Goal: Task Accomplishment & Management: Use online tool/utility

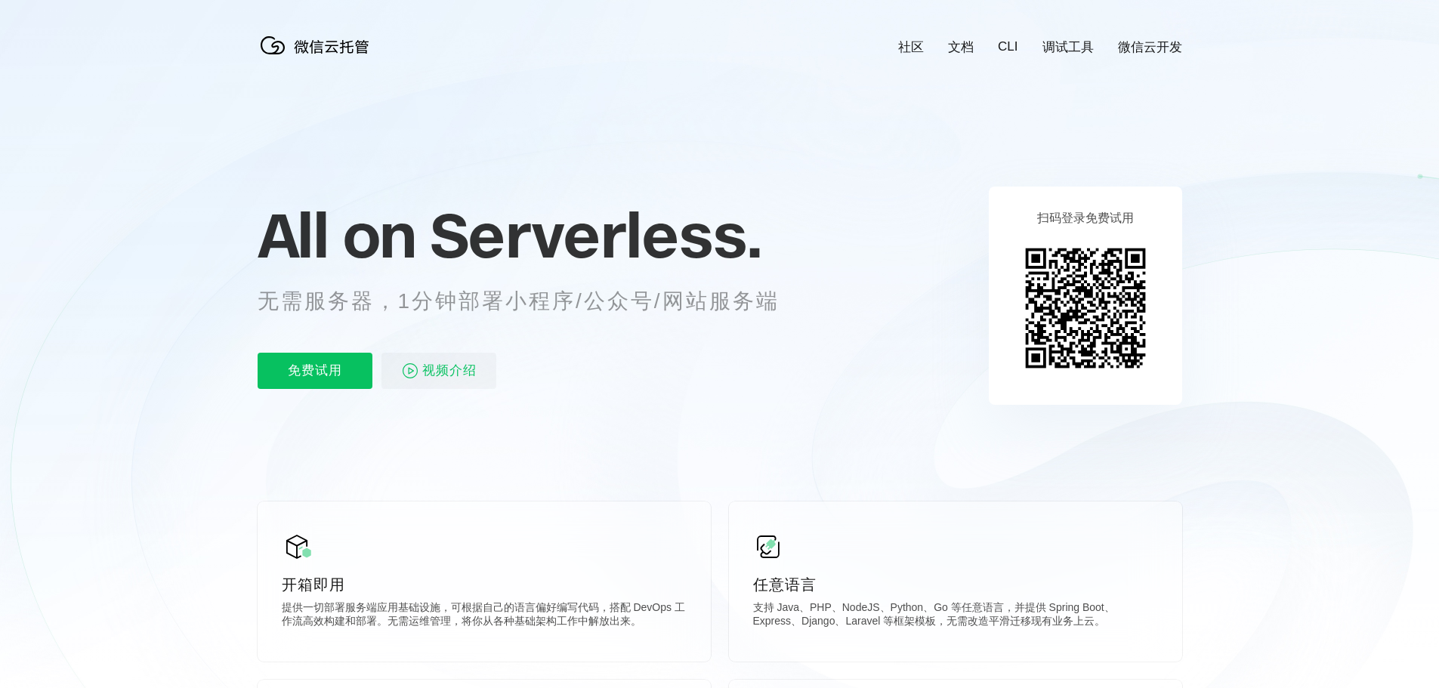
click at [995, 274] on div "扫码登录免费试用" at bounding box center [1084, 296] width 193 height 218
click at [149, 289] on icon at bounding box center [720, 408] width 1450 height 816
click at [1013, 322] on div "扫码登录免费试用" at bounding box center [1084, 296] width 193 height 218
click at [829, 330] on icon at bounding box center [720, 408] width 1450 height 816
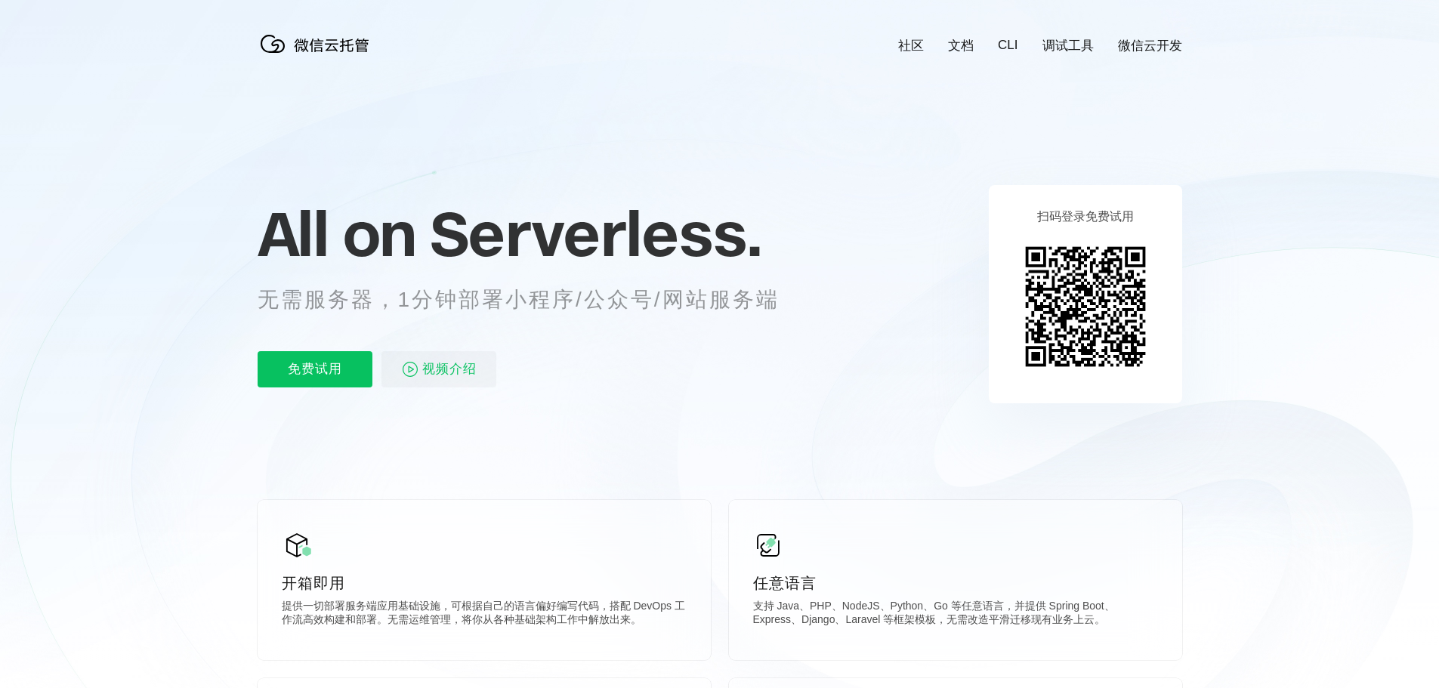
scroll to position [0, 0]
click at [467, 180] on icon at bounding box center [720, 408] width 1450 height 816
click at [339, 144] on icon at bounding box center [720, 408] width 1450 height 816
click at [1066, 46] on link "调试工具" at bounding box center [1067, 47] width 51 height 17
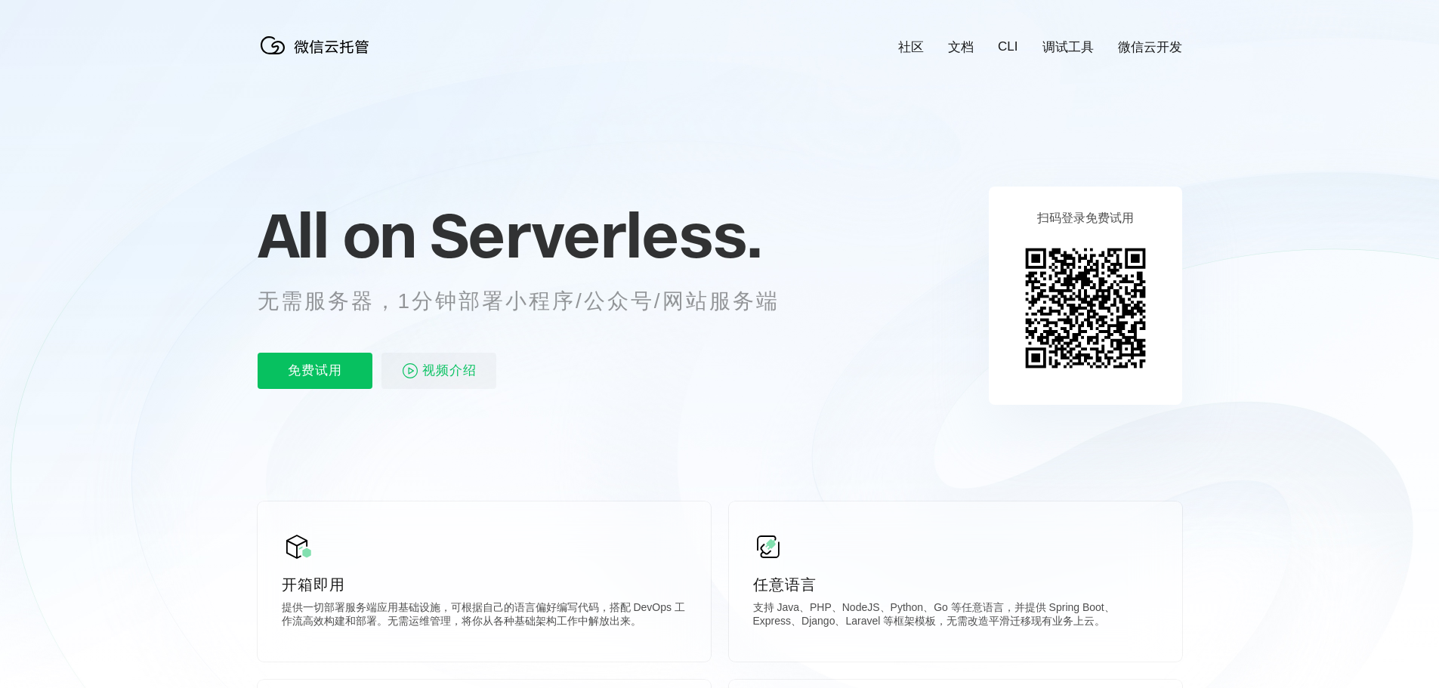
click at [852, 184] on icon at bounding box center [720, 408] width 1450 height 816
click at [1042, 258] on img at bounding box center [1084, 307] width 137 height 137
click at [964, 267] on icon at bounding box center [720, 408] width 1450 height 816
click at [79, 338] on icon at bounding box center [720, 408] width 1450 height 816
click at [157, 516] on icon at bounding box center [720, 408] width 1450 height 816
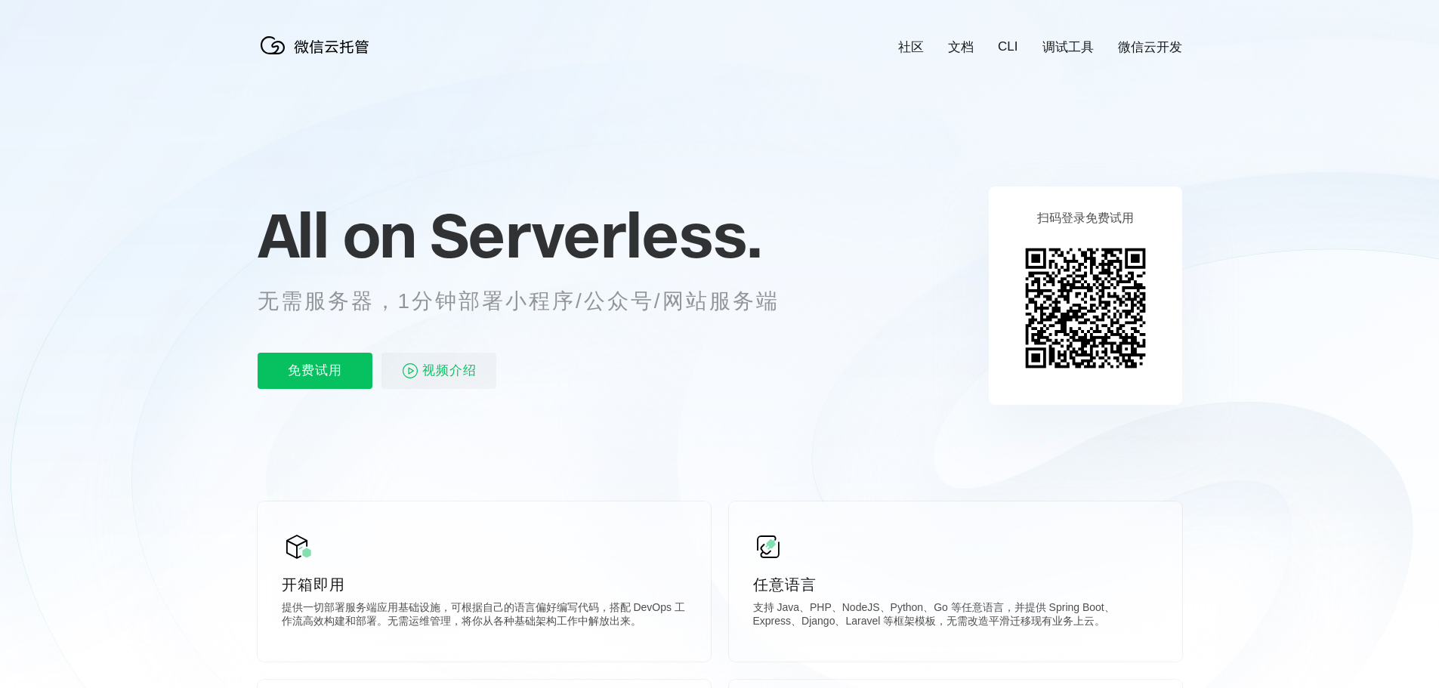
scroll to position [0, 2685]
click at [1069, 286] on img at bounding box center [1084, 307] width 137 height 137
click at [342, 375] on p "免费试用" at bounding box center [315, 371] width 115 height 36
